Goal: Information Seeking & Learning: Learn about a topic

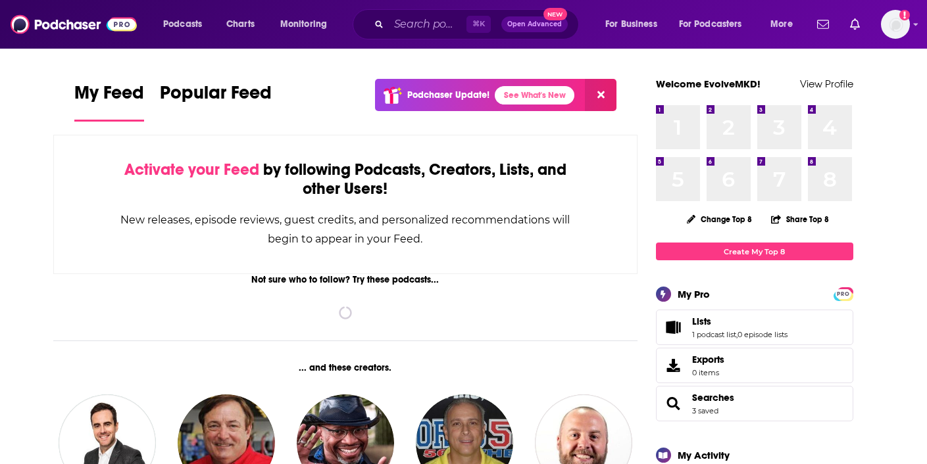
click at [436, 26] on input "Search podcasts, credits, & more..." at bounding box center [428, 24] width 78 height 21
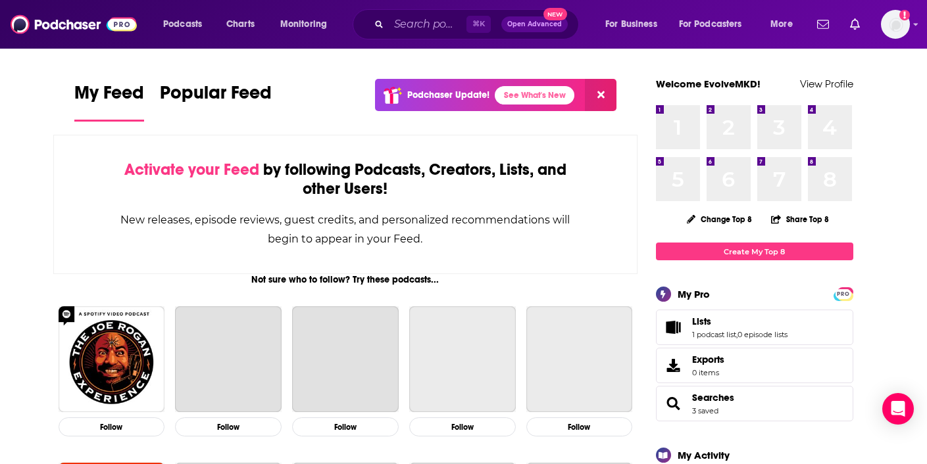
click at [426, 28] on input "Search podcasts, credits, & more..." at bounding box center [428, 24] width 78 height 21
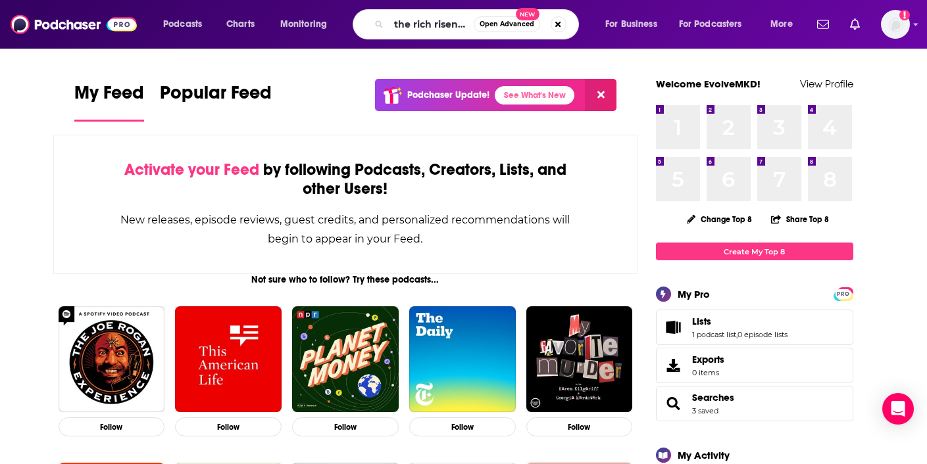
drag, startPoint x: 416, startPoint y: 24, endPoint x: 510, endPoint y: 26, distance: 93.4
click at [417, 24] on input "the rich risen show" at bounding box center [431, 24] width 85 height 21
type input "the [PERSON_NAME] show"
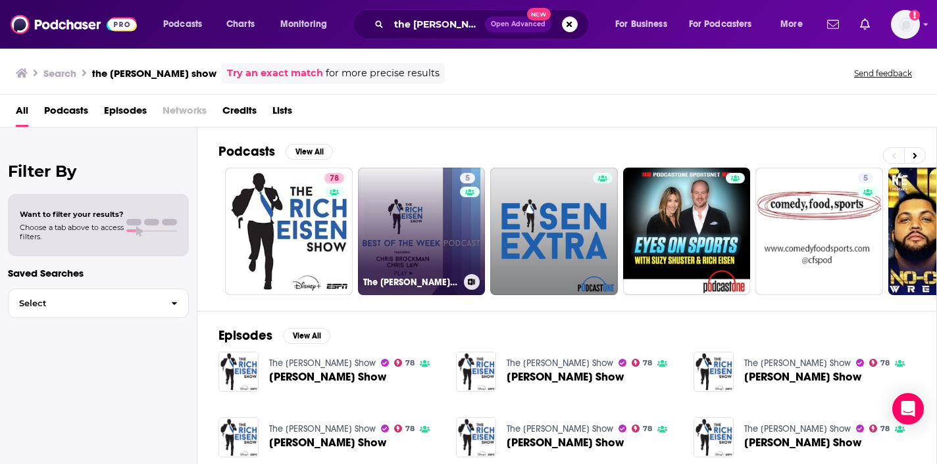
click at [383, 215] on link "5 The [PERSON_NAME] Show Best of Podcast" at bounding box center [422, 232] width 128 height 128
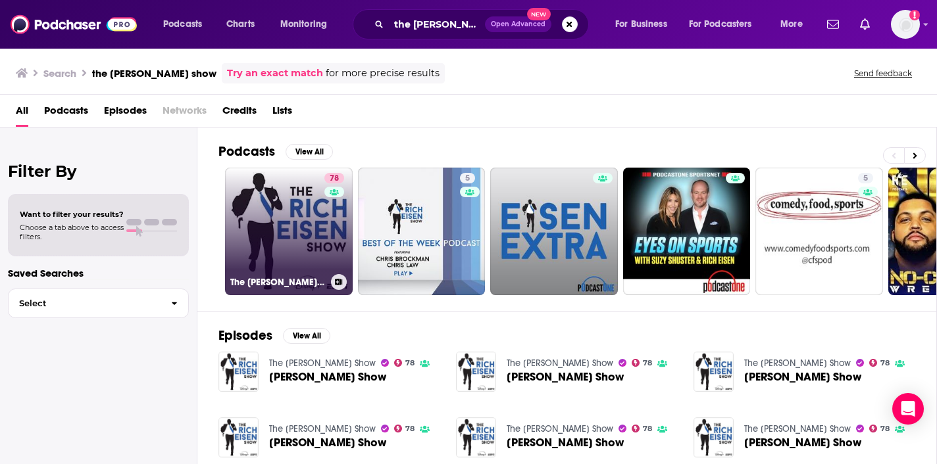
click at [299, 210] on link "78 The [PERSON_NAME] Show" at bounding box center [289, 232] width 128 height 128
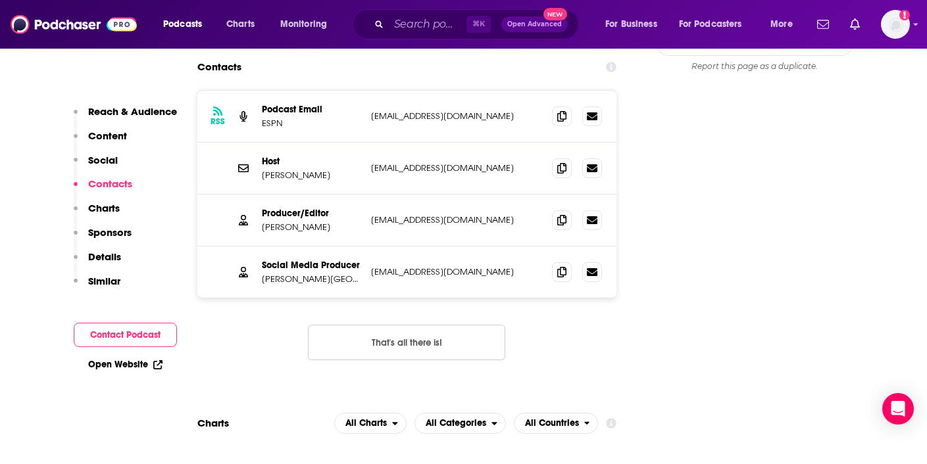
scroll to position [1356, 0]
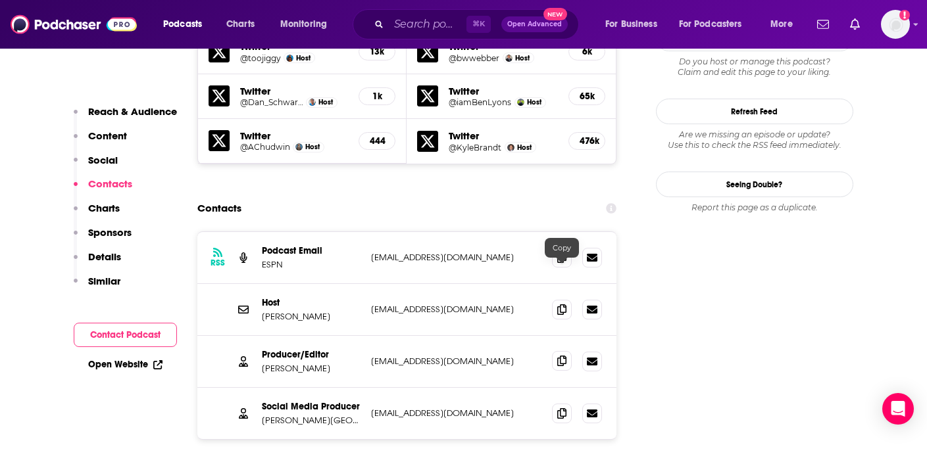
click at [559, 356] on icon at bounding box center [561, 361] width 9 height 11
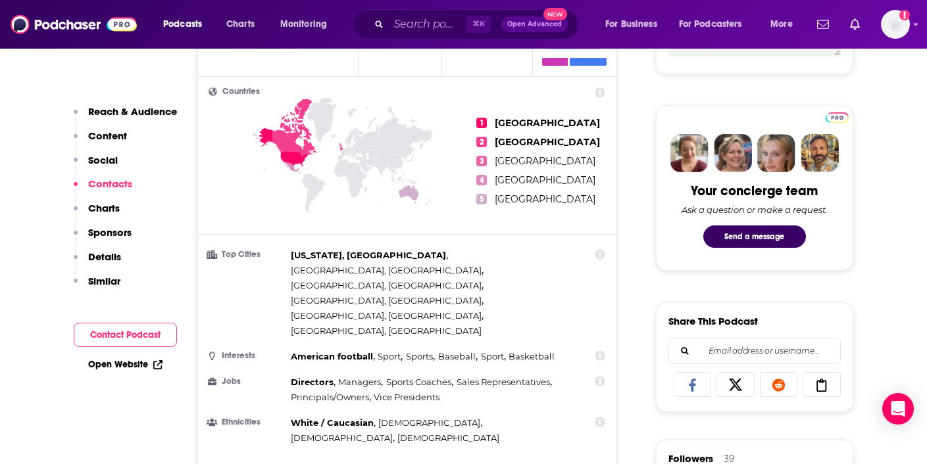
scroll to position [0, 0]
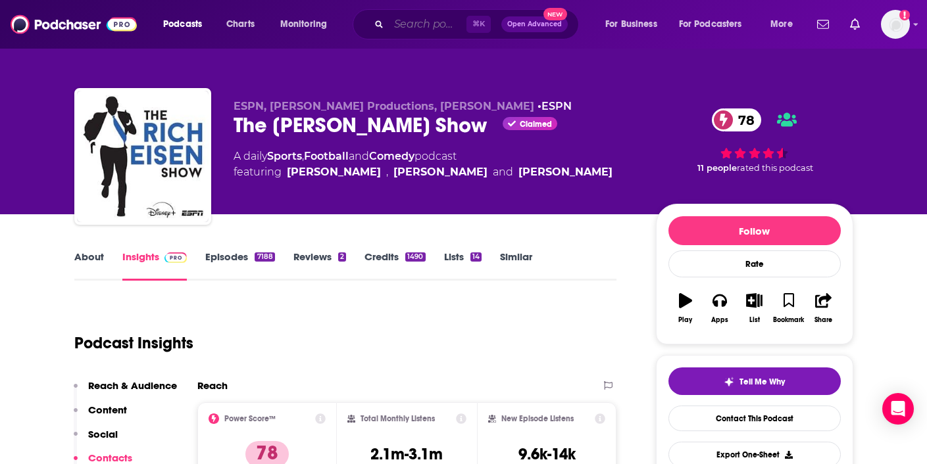
click at [398, 24] on input "Search podcasts, credits, & more..." at bounding box center [428, 24] width 78 height 21
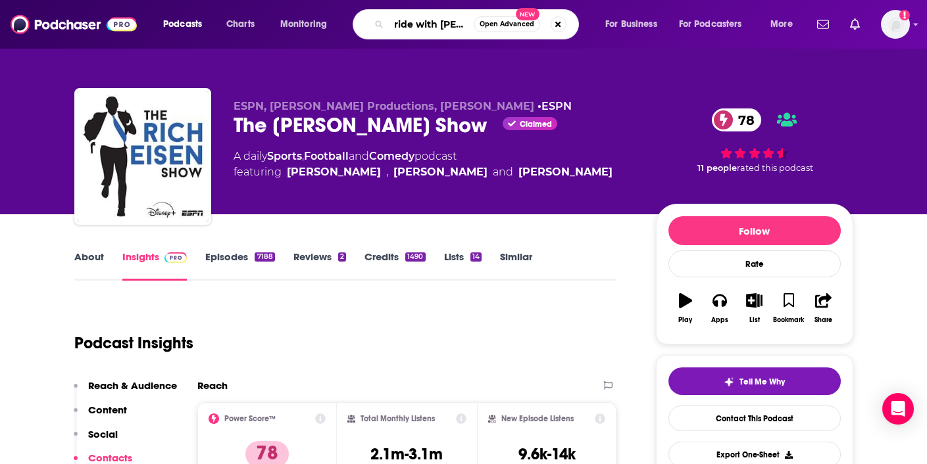
type input "ride with [PERSON_NAME] and [PERSON_NAME]"
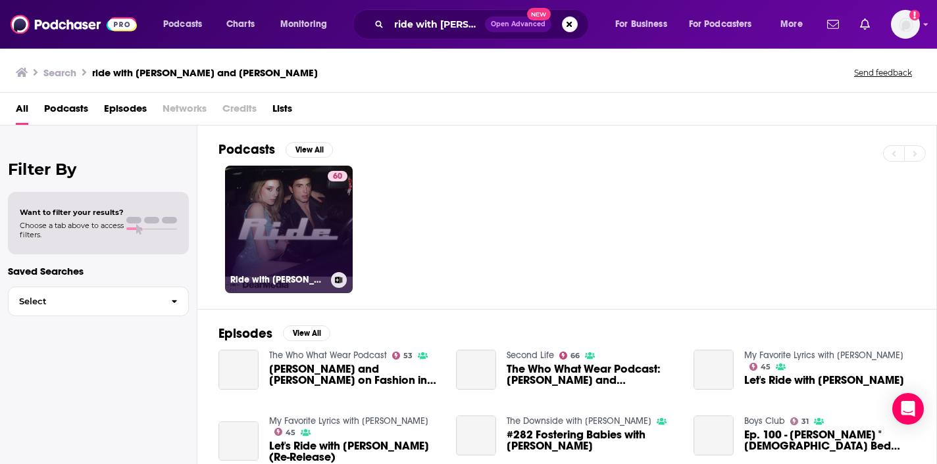
click at [313, 232] on link "60 Ride with [PERSON_NAME] and [PERSON_NAME]" at bounding box center [289, 230] width 128 height 128
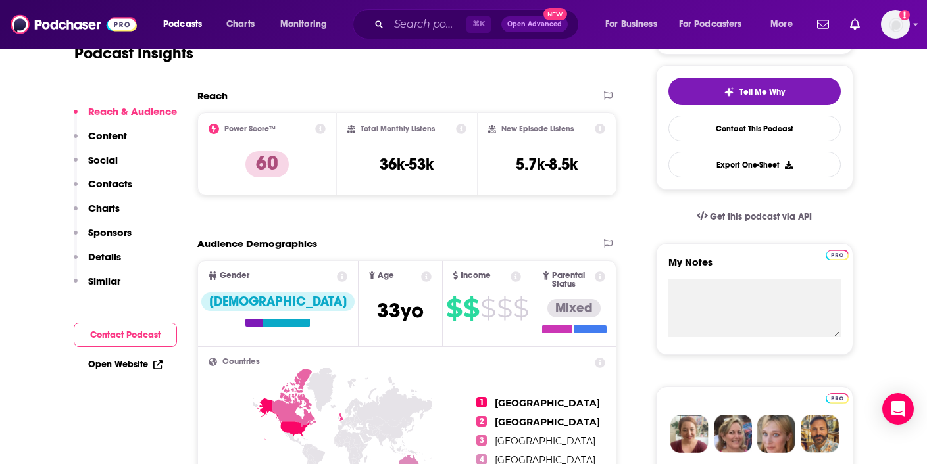
scroll to position [265, 0]
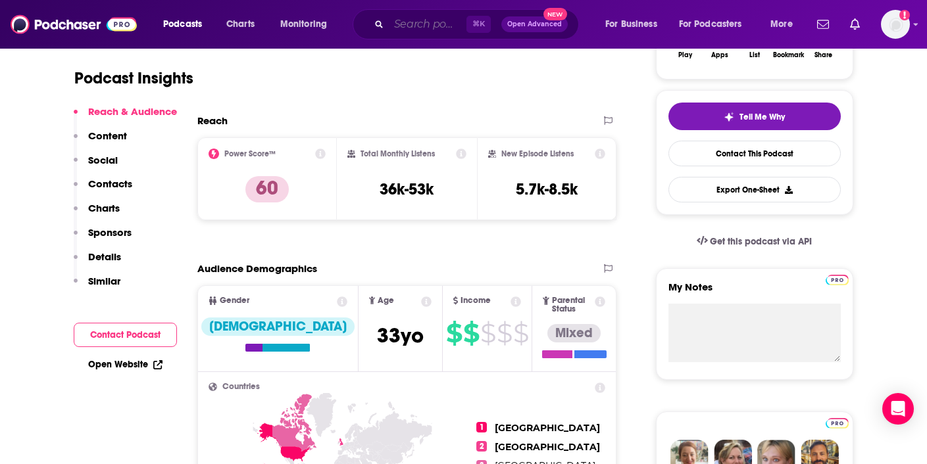
click at [399, 25] on input "Search podcasts, credits, & more..." at bounding box center [428, 24] width 78 height 21
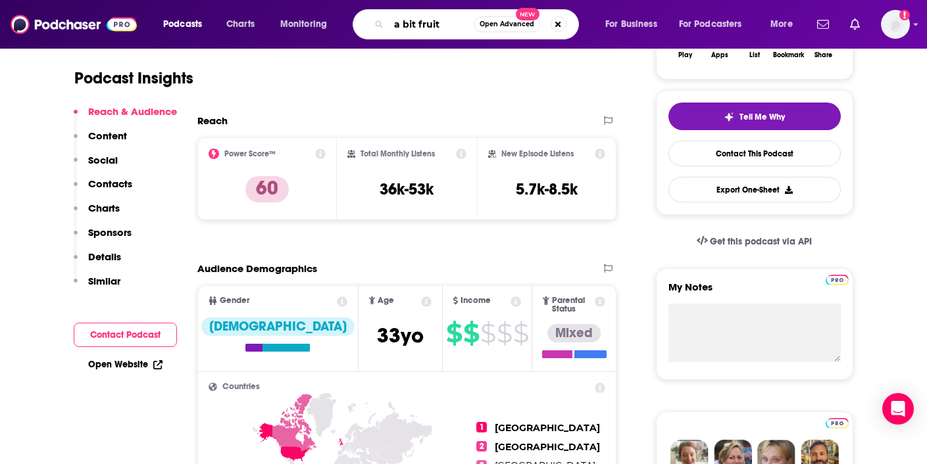
type input "a bit fruity"
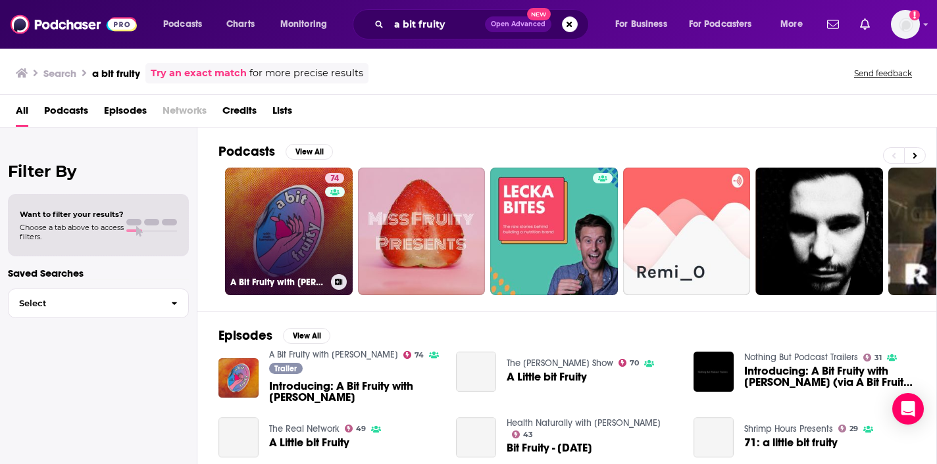
click at [299, 242] on link "74 A Bit Fruity with [PERSON_NAME]" at bounding box center [289, 232] width 128 height 128
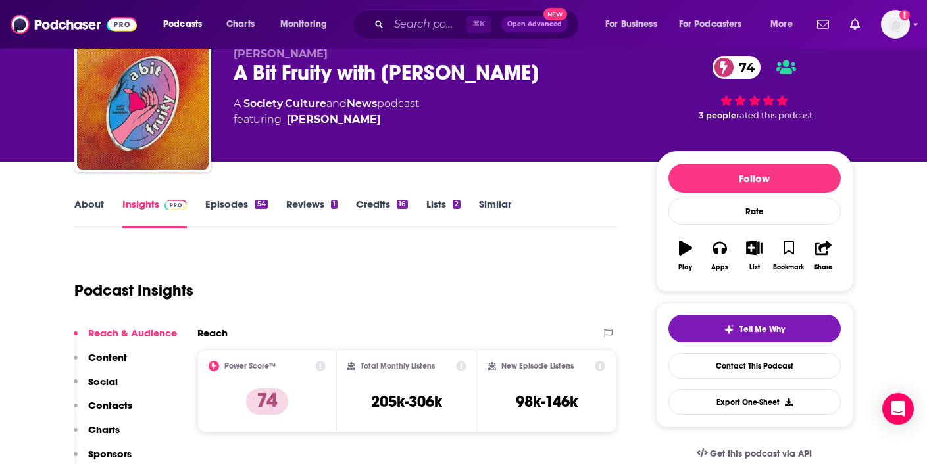
scroll to position [80, 0]
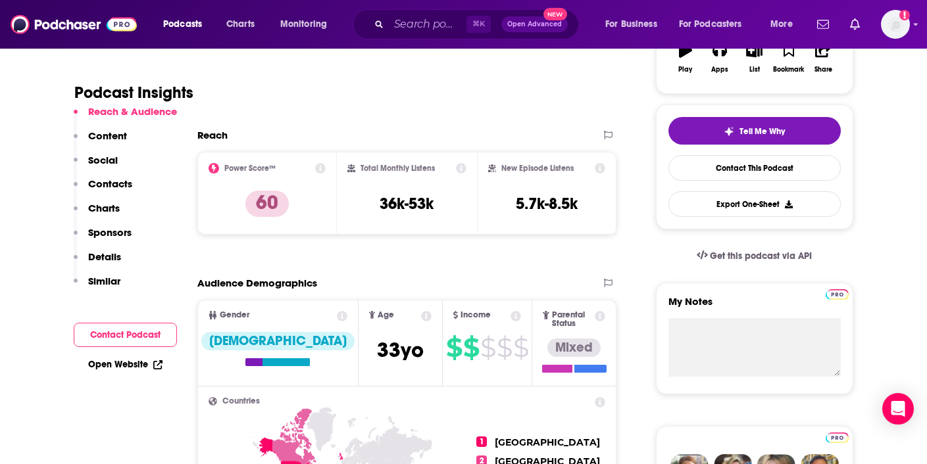
scroll to position [385, 0]
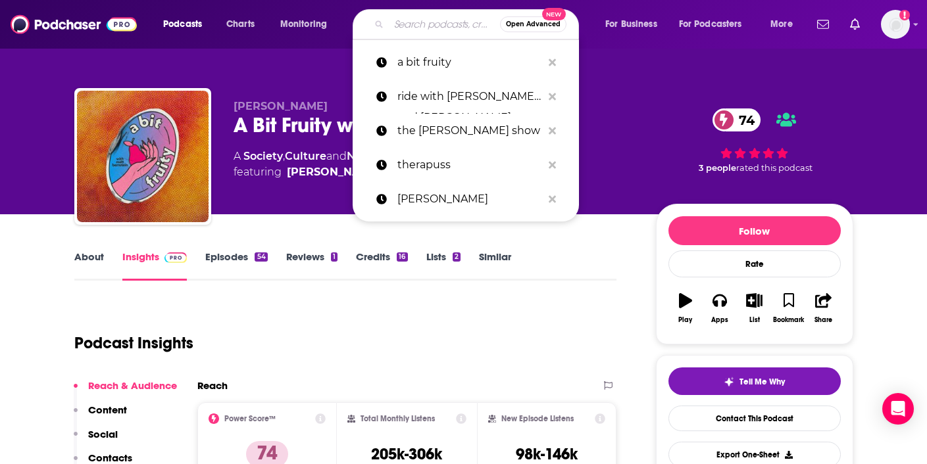
click at [401, 25] on input "Search podcasts, credits, & more..." at bounding box center [444, 24] width 111 height 21
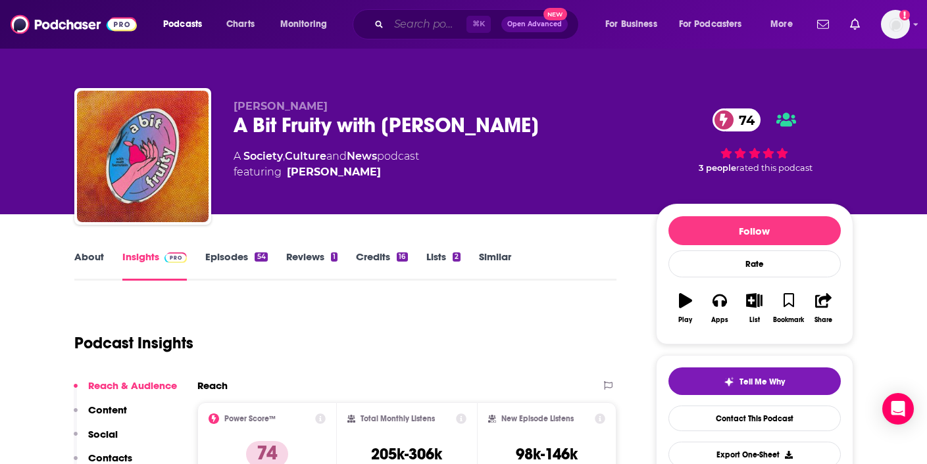
click at [406, 28] on input "Search podcasts, credits, & more..." at bounding box center [428, 24] width 78 height 21
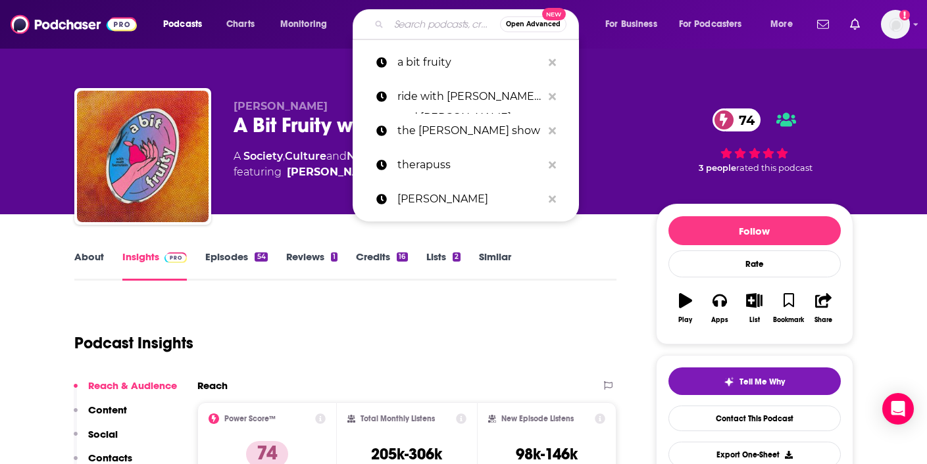
click at [409, 28] on input "Search podcasts, credits, & more..." at bounding box center [444, 24] width 111 height 21
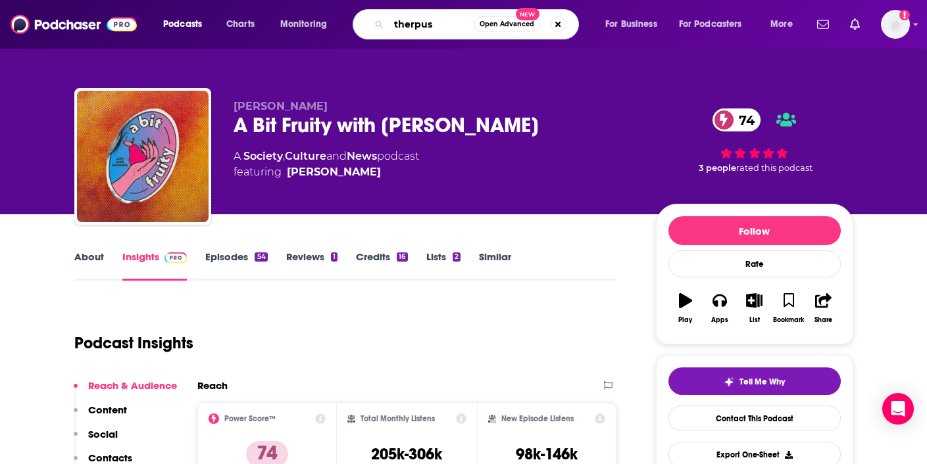
type input "therpuss"
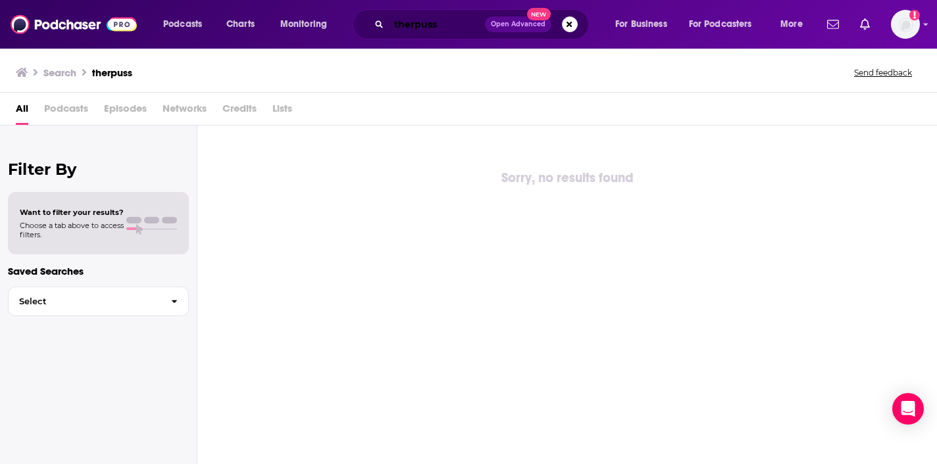
click at [414, 25] on input "therpuss" at bounding box center [437, 24] width 96 height 21
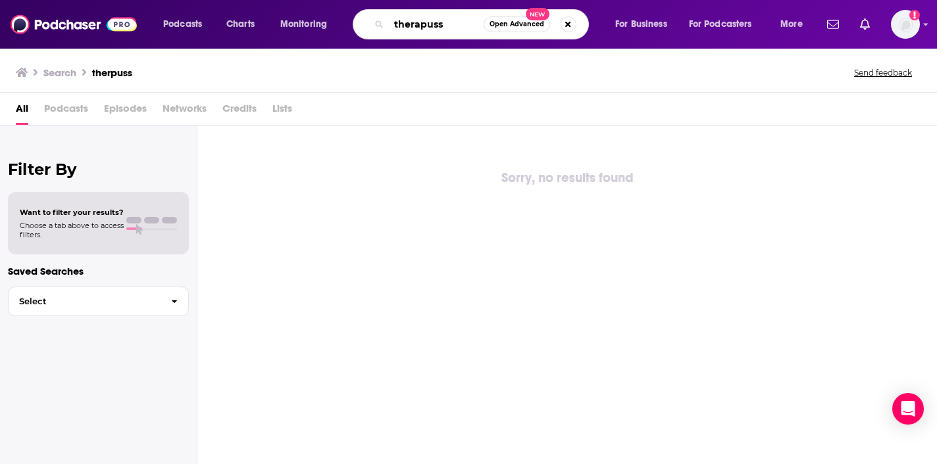
type input "therapuss"
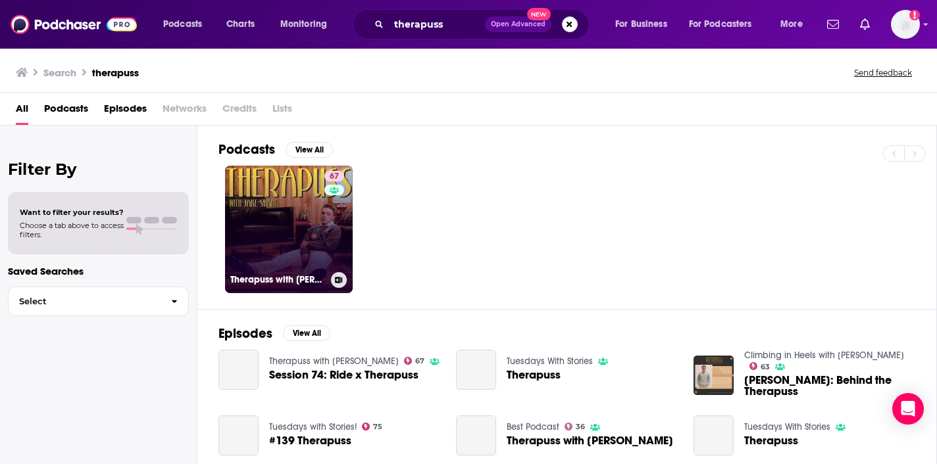
click at [322, 227] on link "67 Therapuss with [PERSON_NAME]" at bounding box center [289, 230] width 128 height 128
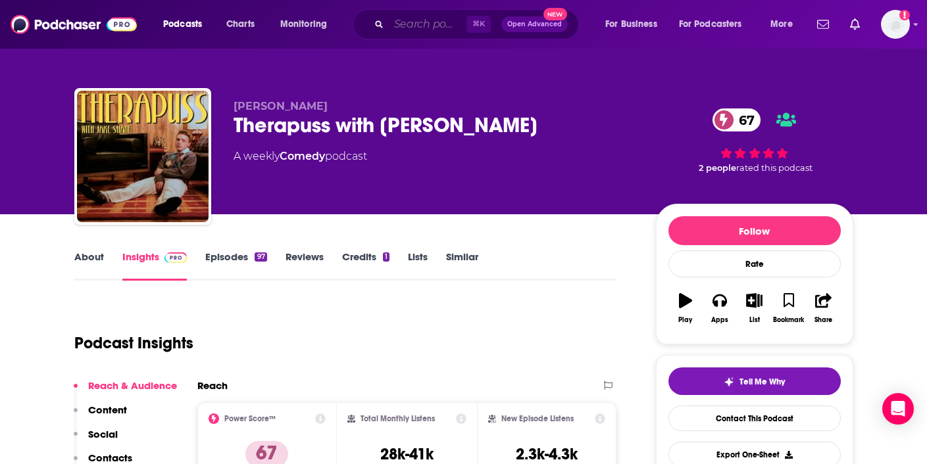
click at [401, 22] on input "Search podcasts, credits, & more..." at bounding box center [428, 24] width 78 height 21
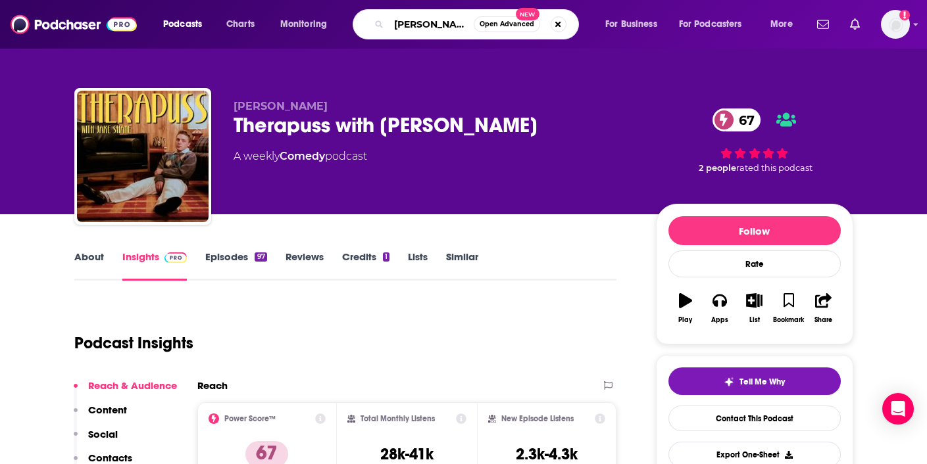
type input "[PERSON_NAME] has a podcast"
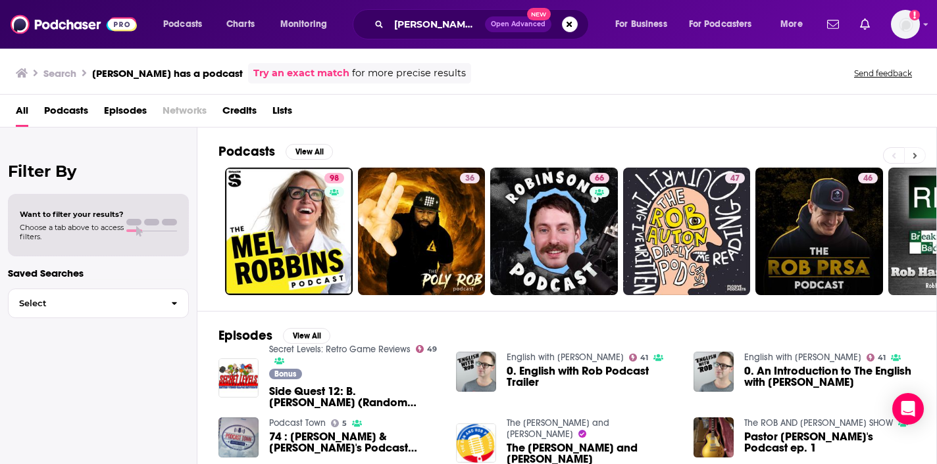
click at [916, 153] on icon at bounding box center [914, 155] width 5 height 9
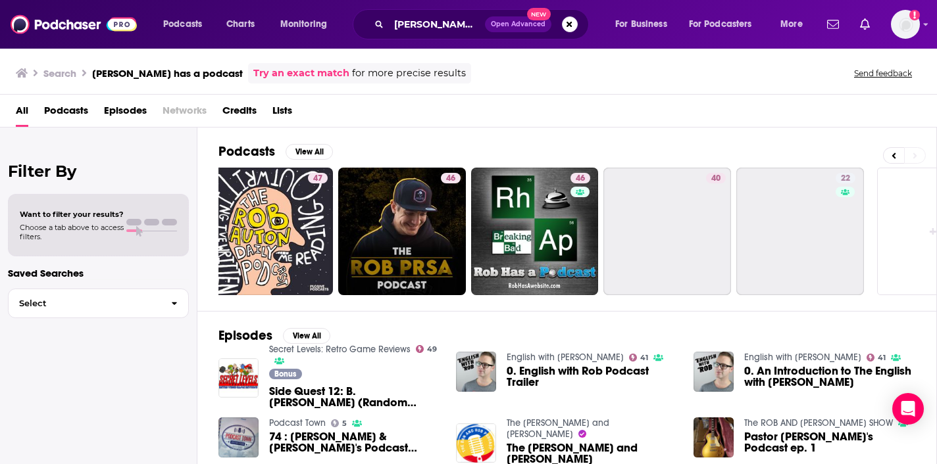
scroll to position [0, 485]
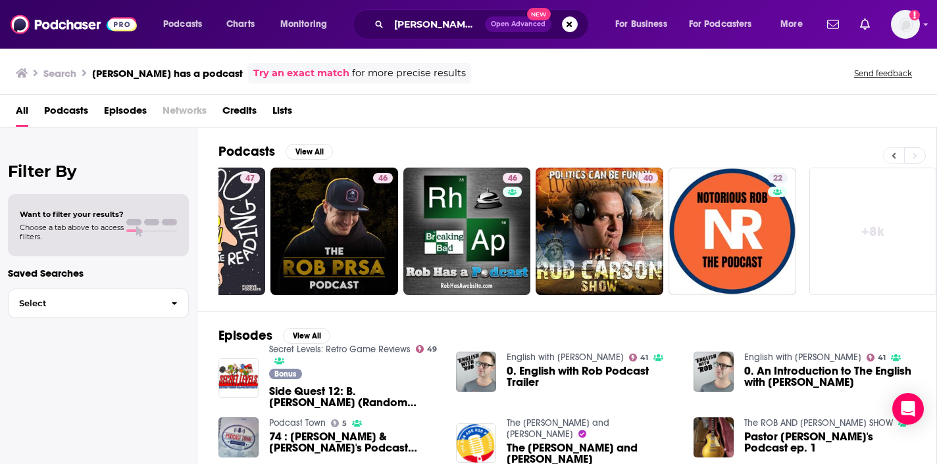
click at [892, 155] on icon at bounding box center [893, 155] width 5 height 9
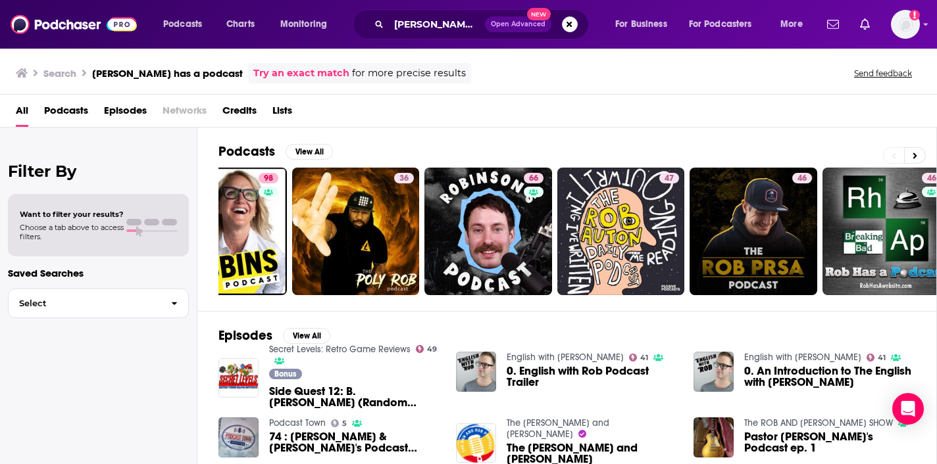
scroll to position [0, 0]
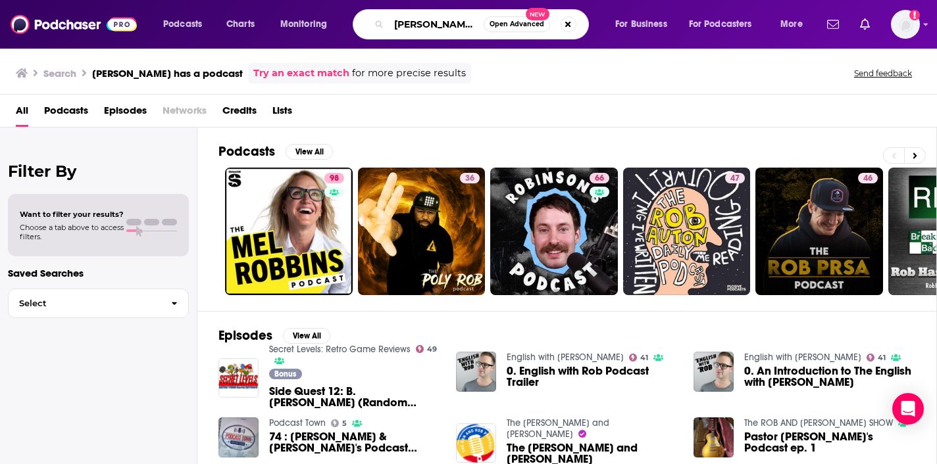
drag, startPoint x: 393, startPoint y: 22, endPoint x: 653, endPoint y: 39, distance: 261.0
click at [653, 39] on div "Podcasts Charts Monitoring [PERSON_NAME] has a podcast Open Advanced New For Bu…" at bounding box center [468, 24] width 937 height 49
type input "w"
type input "rhap"
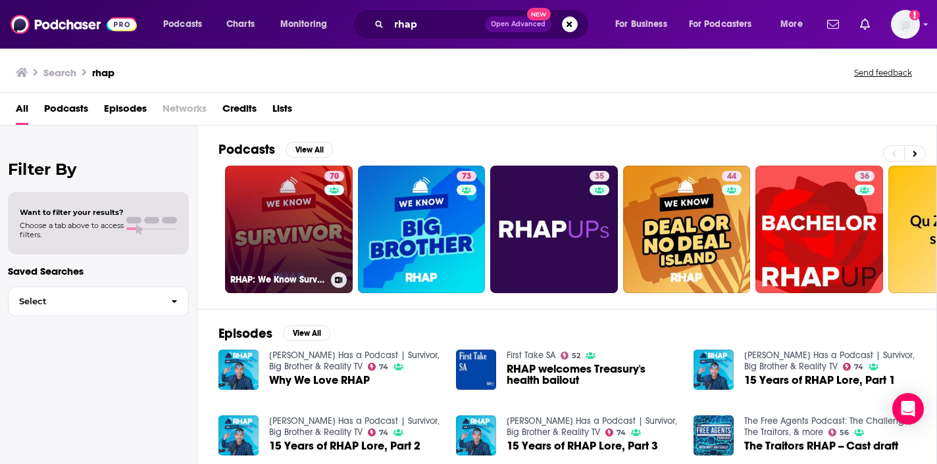
click at [282, 216] on link "70 RHAP: We Know Survivor" at bounding box center [289, 230] width 128 height 128
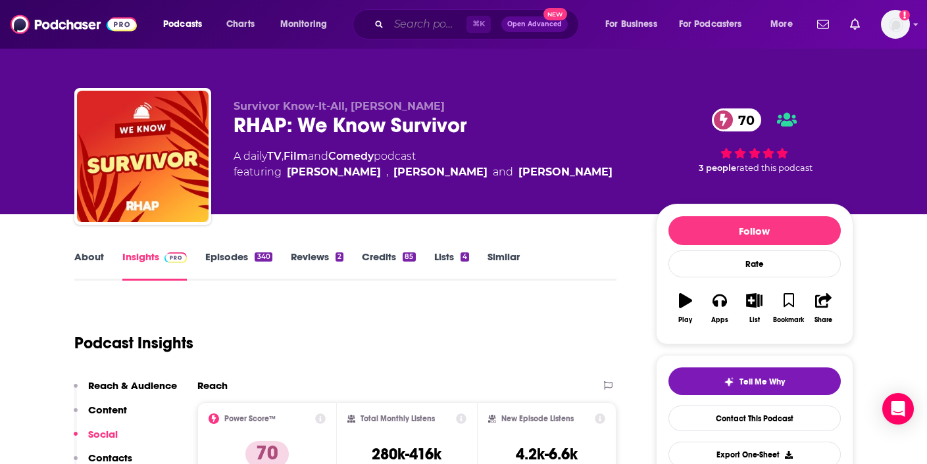
click at [421, 22] on input "Search podcasts, credits, & more..." at bounding box center [428, 24] width 78 height 21
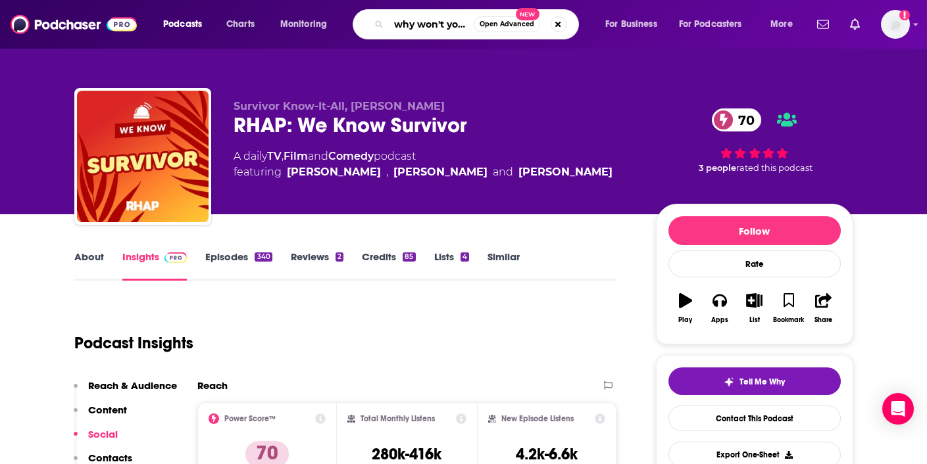
type input "why won't you date me with [PERSON_NAME]"
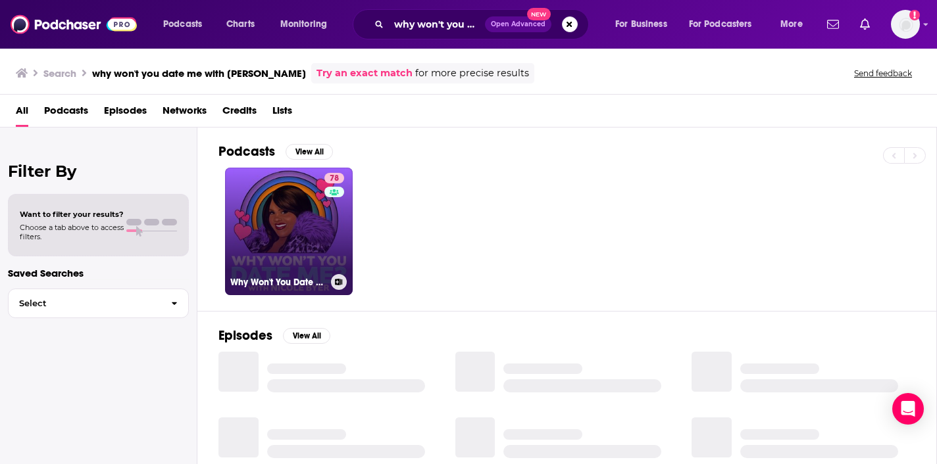
click at [293, 222] on link "78 Why Won't You Date Me? with [PERSON_NAME]" at bounding box center [289, 232] width 128 height 128
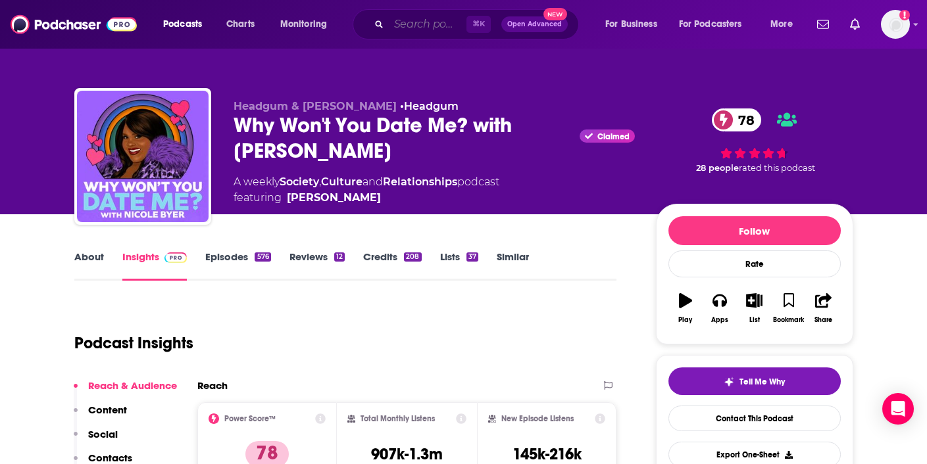
click at [428, 24] on input "Search podcasts, credits, & more..." at bounding box center [428, 24] width 78 height 21
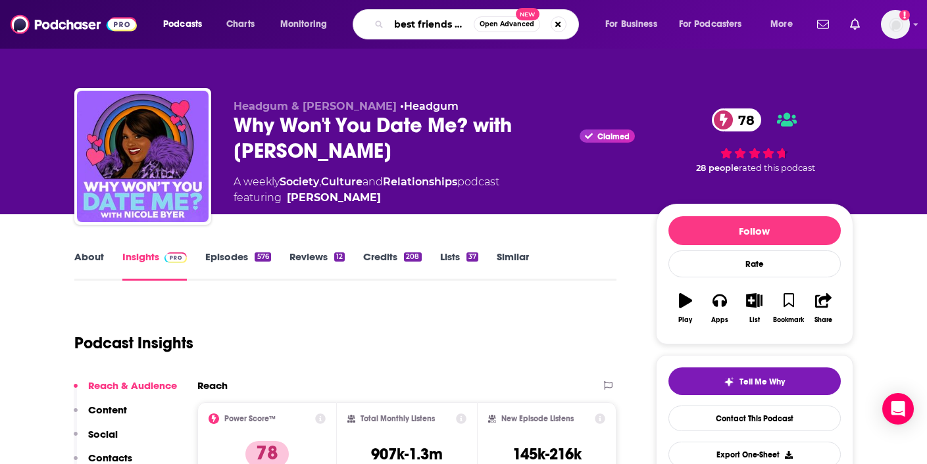
type input "best friends with [PERSON_NAME] and [PERSON_NAME]"
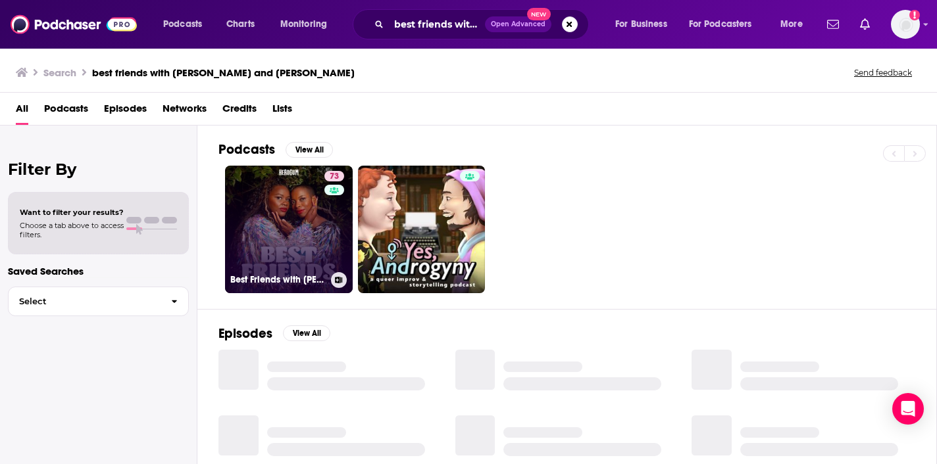
click at [298, 234] on link "73 Best Friends with [PERSON_NAME] and [PERSON_NAME]" at bounding box center [289, 230] width 128 height 128
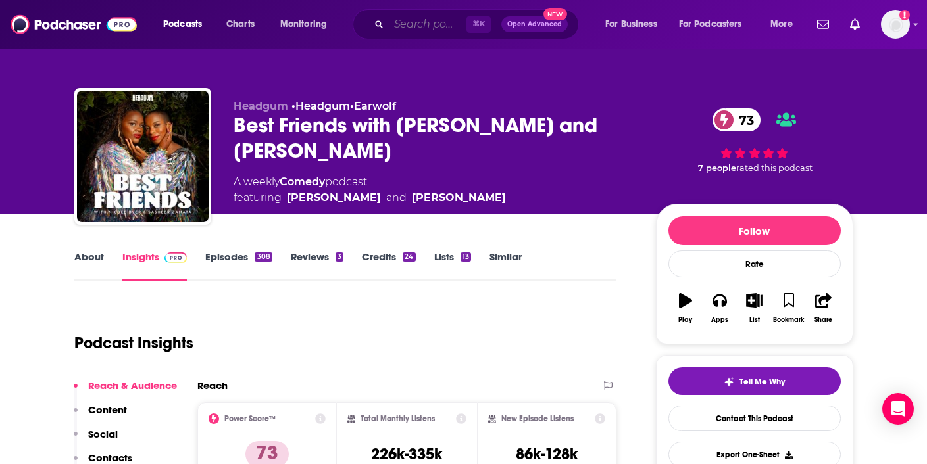
click at [397, 22] on input "Search podcasts, credits, & more..." at bounding box center [428, 24] width 78 height 21
click at [446, 29] on input "Search podcasts, credits, & more..." at bounding box center [428, 24] width 78 height 21
click at [439, 33] on input "Search podcasts, credits, & more..." at bounding box center [428, 24] width 78 height 21
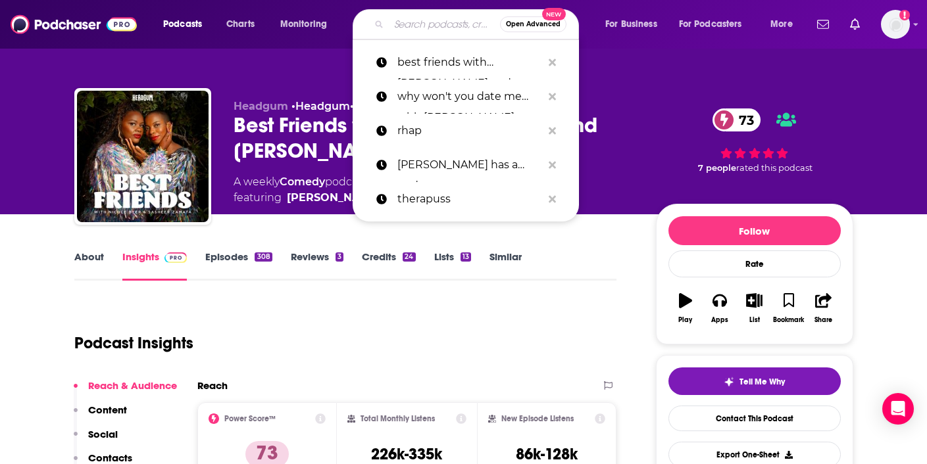
click at [418, 28] on input "Search podcasts, credits, & more..." at bounding box center [444, 24] width 111 height 21
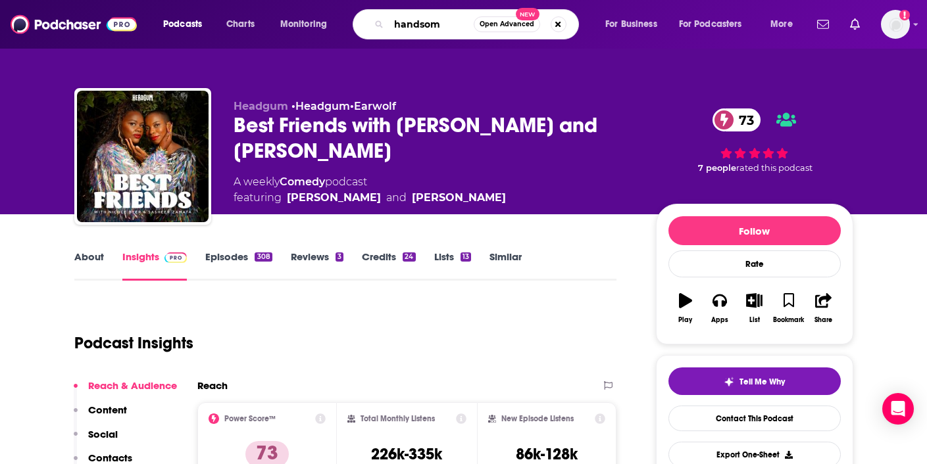
type input "handsome"
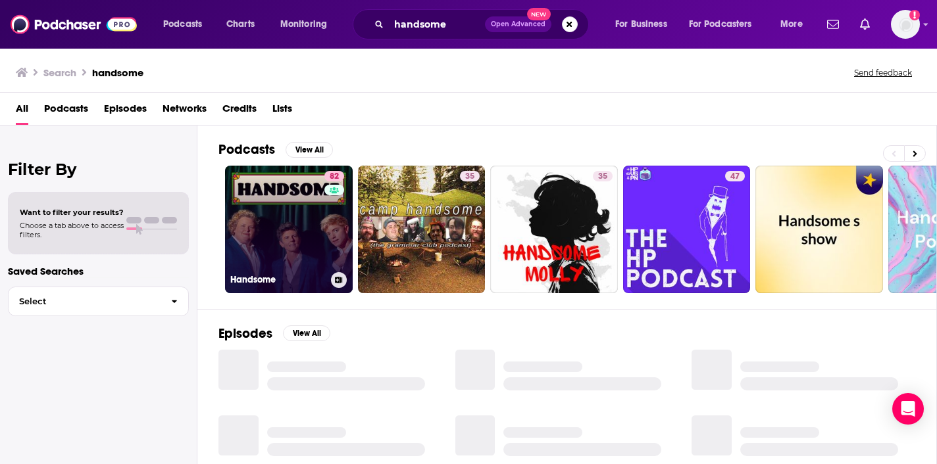
click at [292, 226] on link "82 Handsome" at bounding box center [289, 230] width 128 height 128
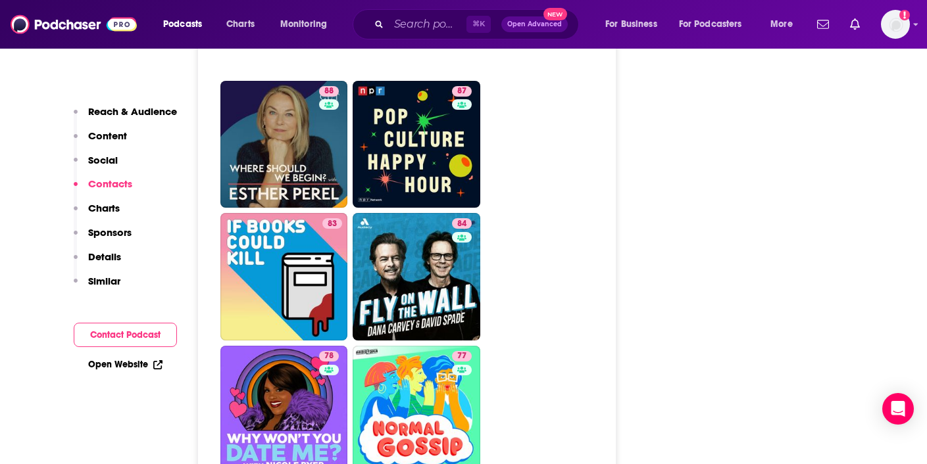
scroll to position [3578, 0]
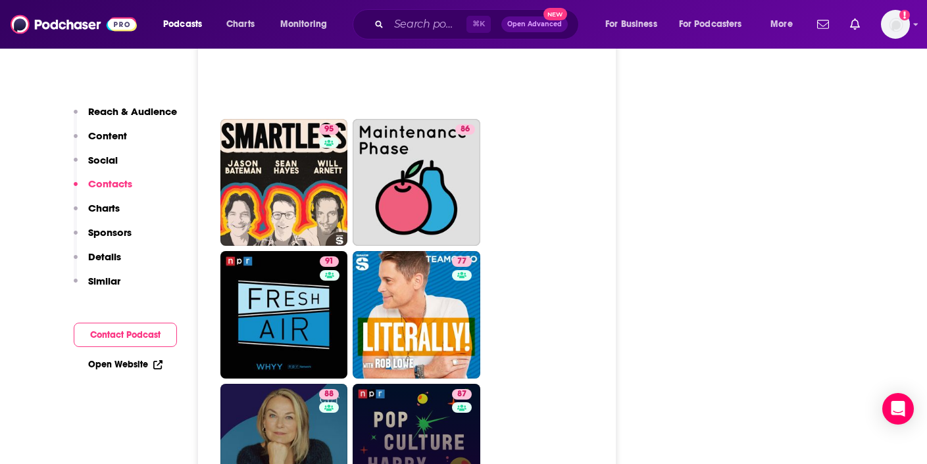
click at [443, 384] on link "87 Pop Culture Happy Hour" at bounding box center [417, 448] width 128 height 128
type input "[URL][DOMAIN_NAME]"
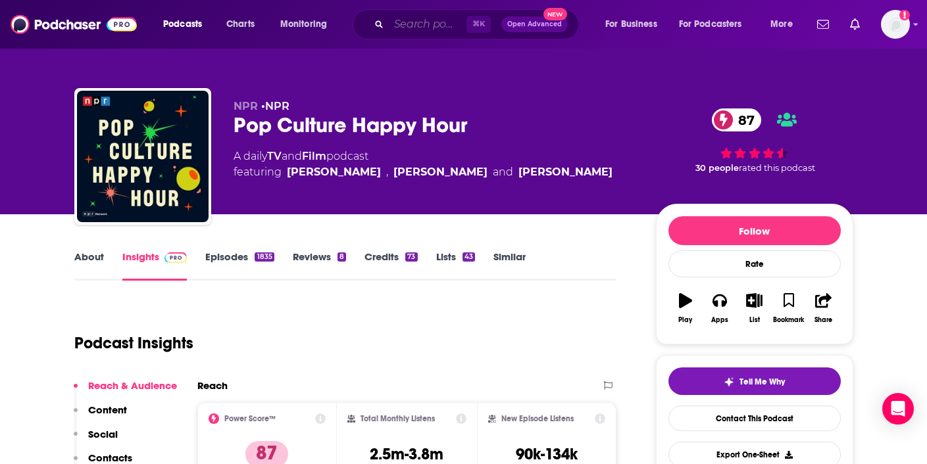
click at [410, 23] on input "Search podcasts, credits, & more..." at bounding box center [428, 24] width 78 height 21
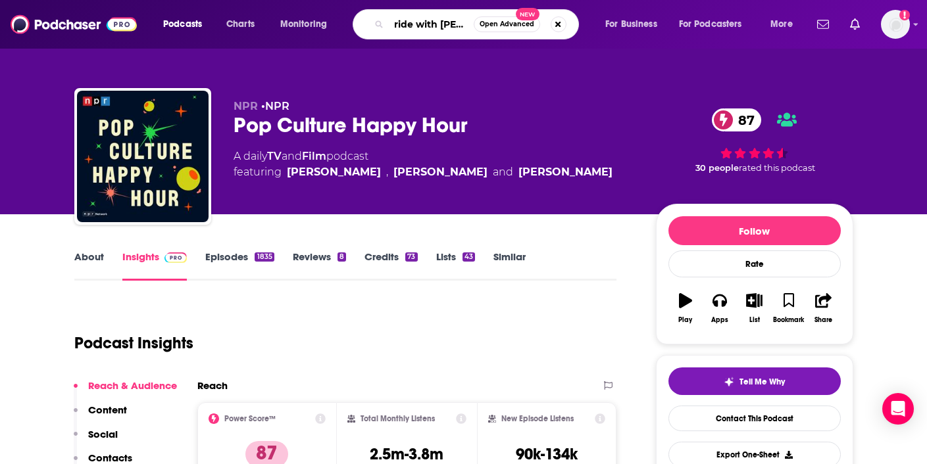
type input "ride with [PERSON_NAME] and [PERSON_NAME]"
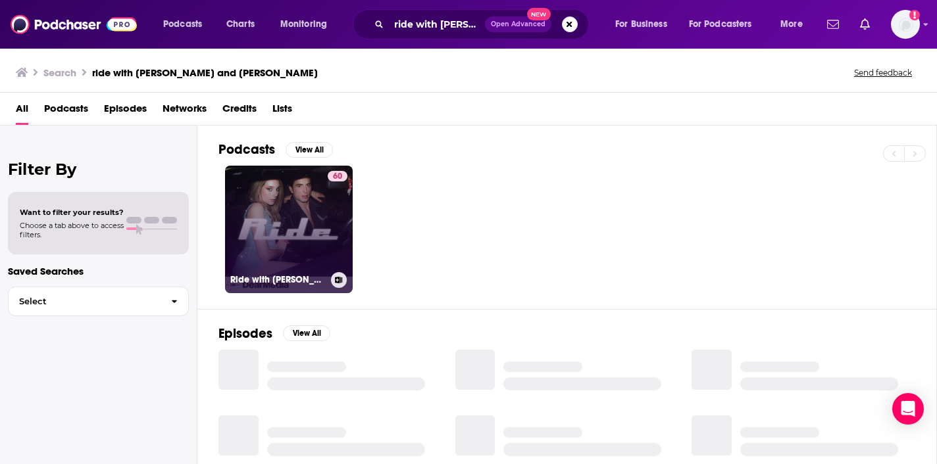
click at [303, 228] on link "60 Ride with [PERSON_NAME] and [PERSON_NAME]" at bounding box center [289, 230] width 128 height 128
